Goal: Task Accomplishment & Management: Complete application form

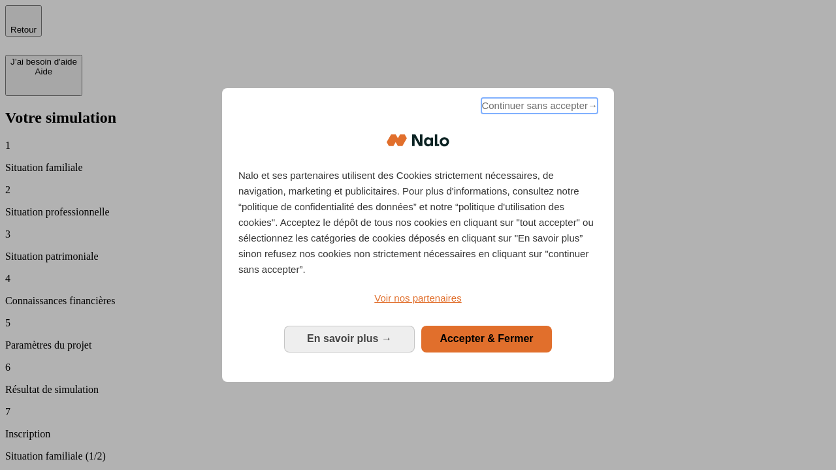
click at [538, 108] on span "Continuer sans accepter →" at bounding box center [539, 106] width 116 height 16
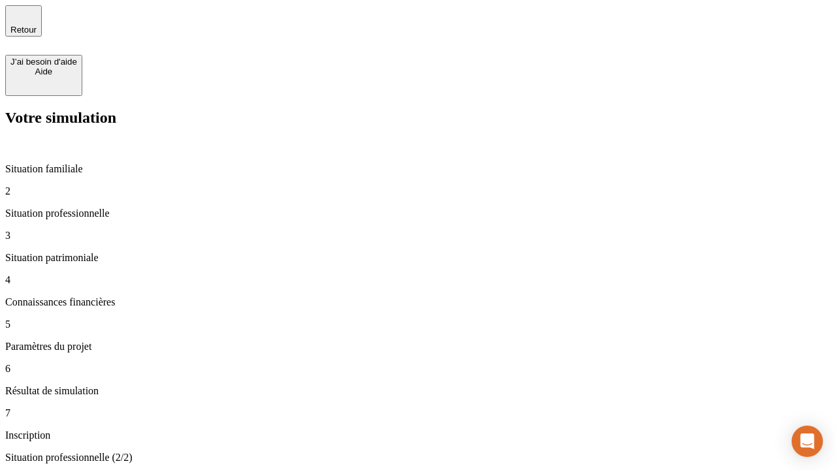
type input "30 000"
type input "1 000"
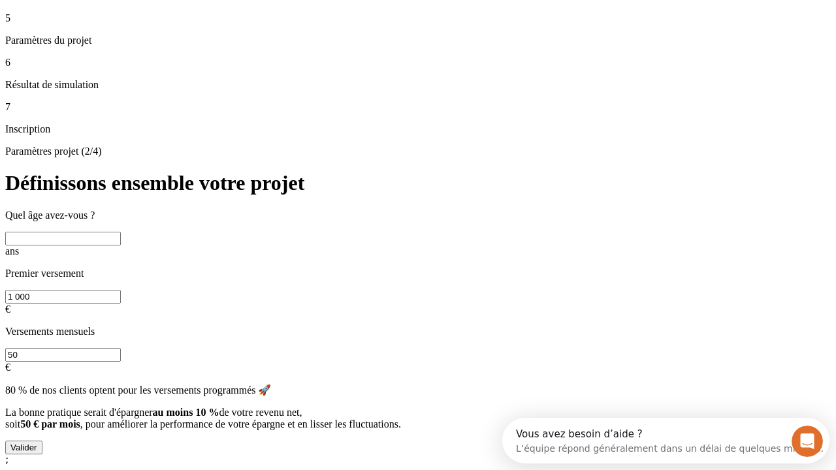
scroll to position [25, 0]
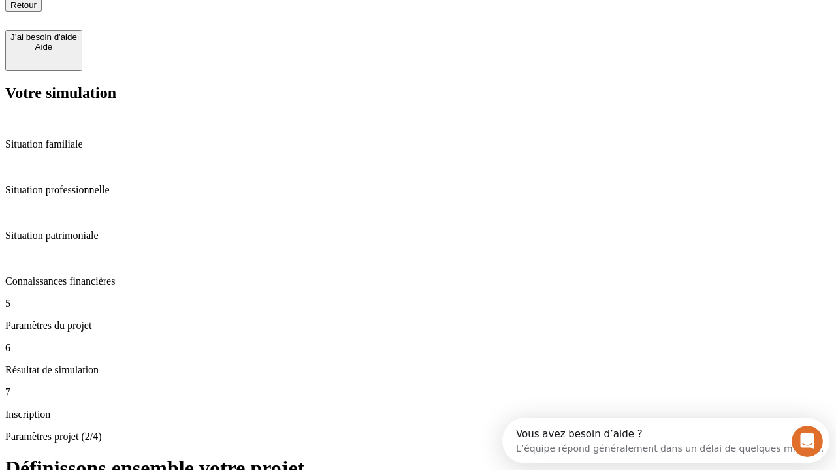
type input "65"
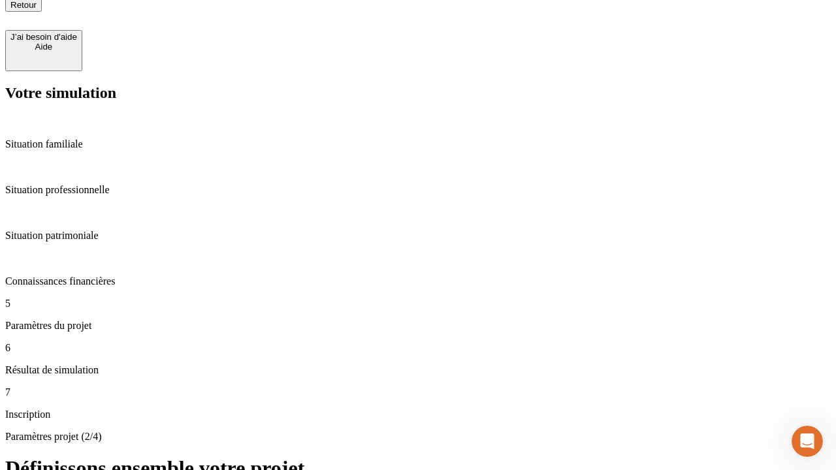
type input "5 000"
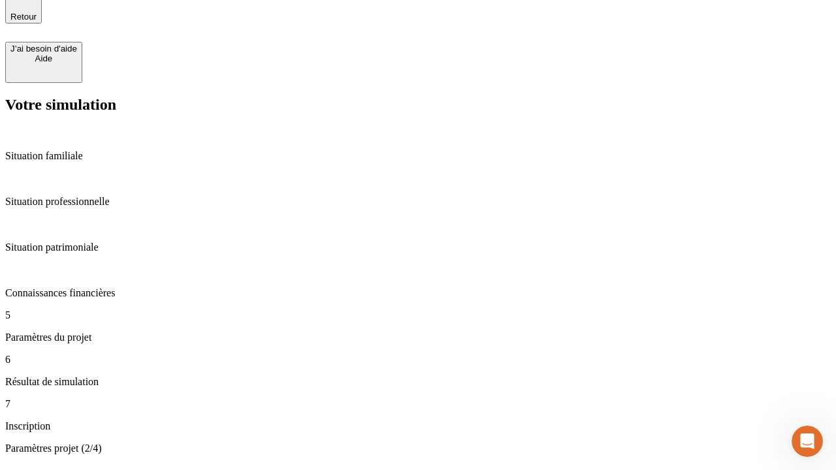
type input "640"
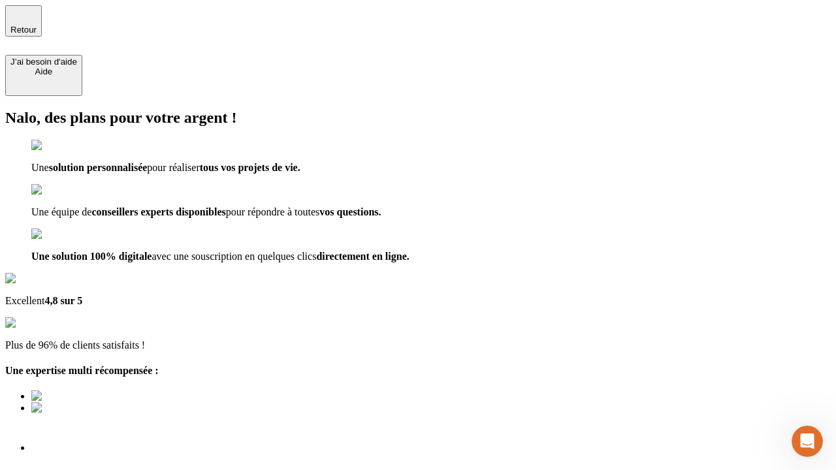
type input "[EMAIL_ADDRESS][DOMAIN_NAME]"
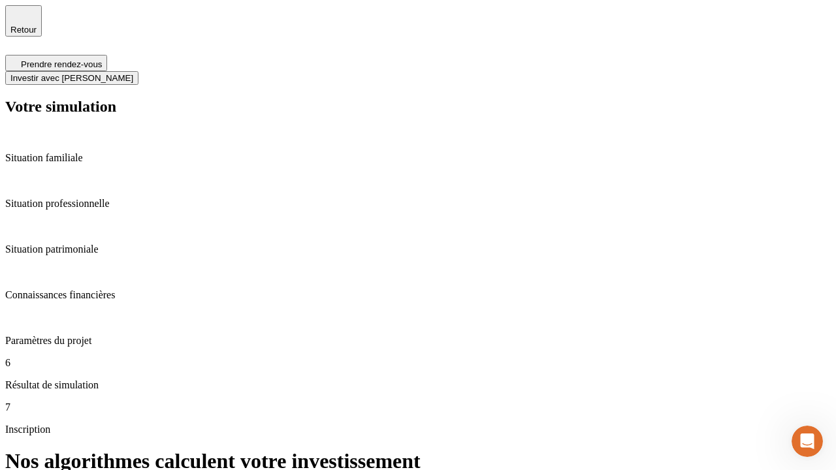
scroll to position [5, 0]
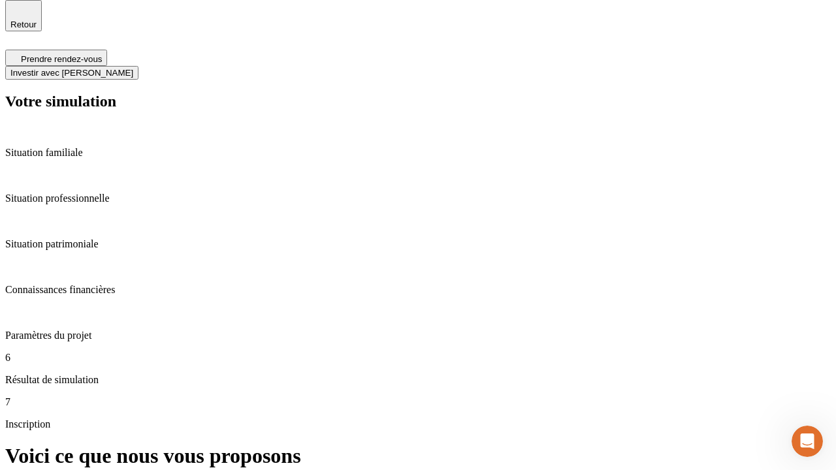
click at [133, 68] on span "Investir avec [PERSON_NAME]" at bounding box center [71, 73] width 123 height 10
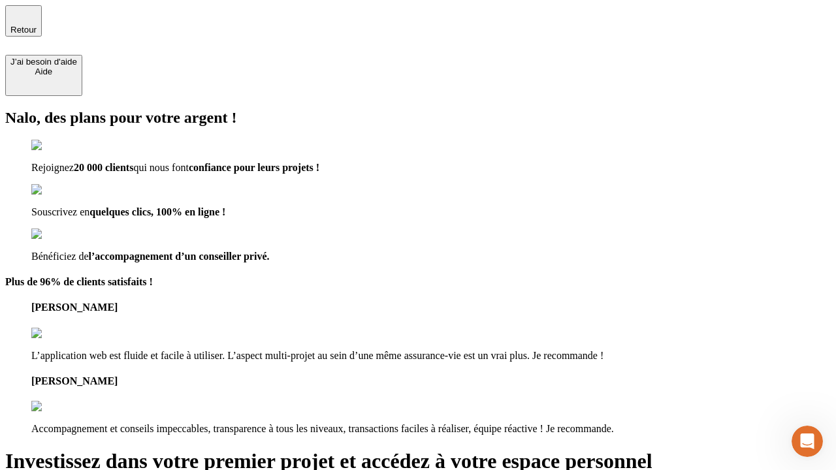
type input "[PERSON_NAME][EMAIL_ADDRESS][DOMAIN_NAME]"
